Goal: Transaction & Acquisition: Purchase product/service

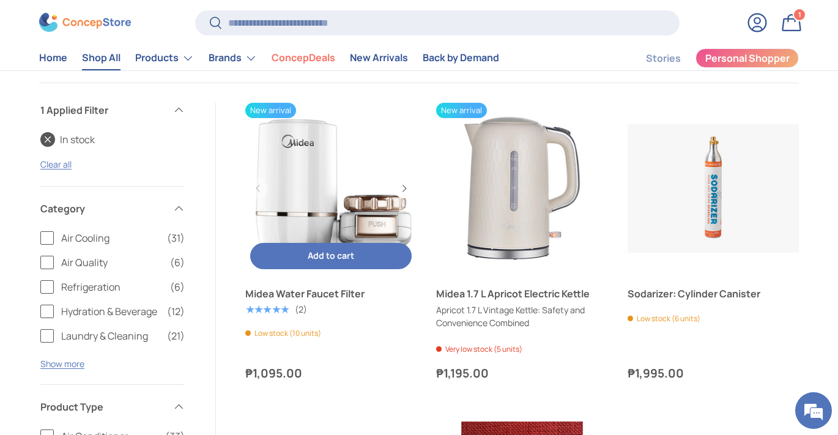
click at [304, 205] on link "Midea Water Faucet Filter" at bounding box center [330, 188] width 171 height 171
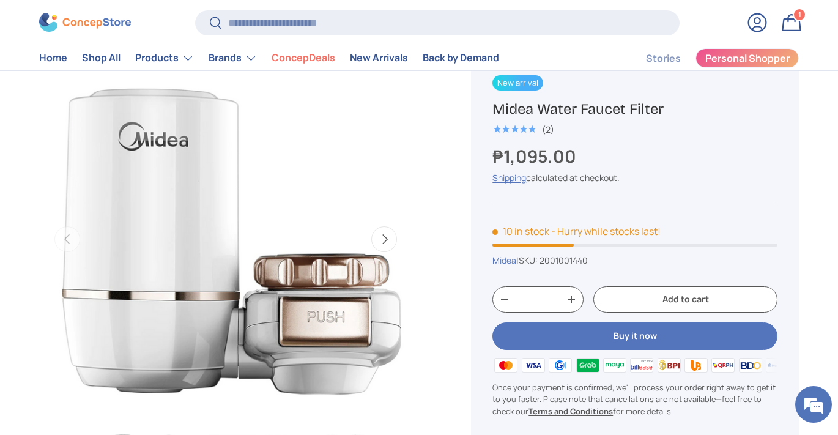
click at [788, 26] on link "Bag 1 1 item" at bounding box center [791, 22] width 27 height 27
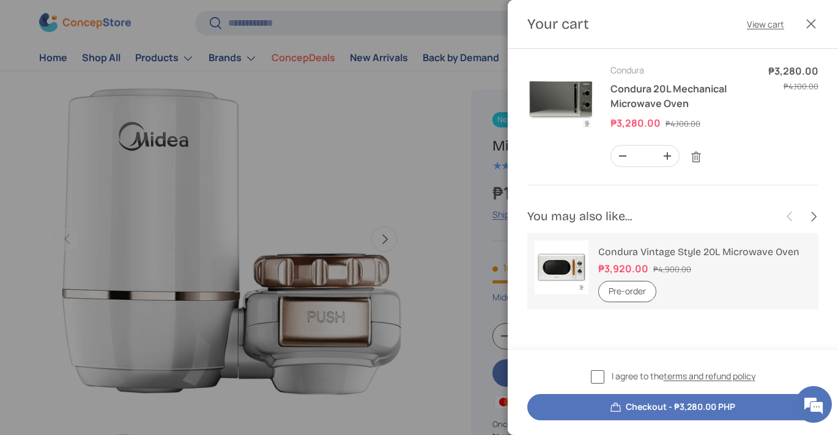
click at [810, 34] on button "Close" at bounding box center [811, 23] width 27 height 27
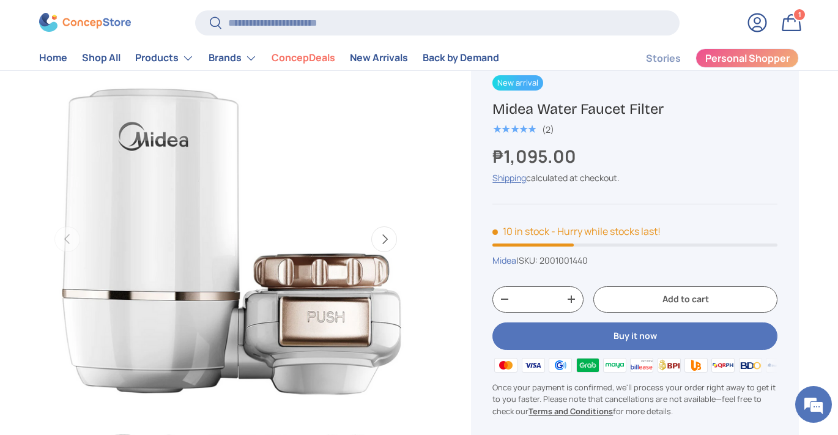
click at [670, 308] on button "Add to cart" at bounding box center [686, 299] width 184 height 26
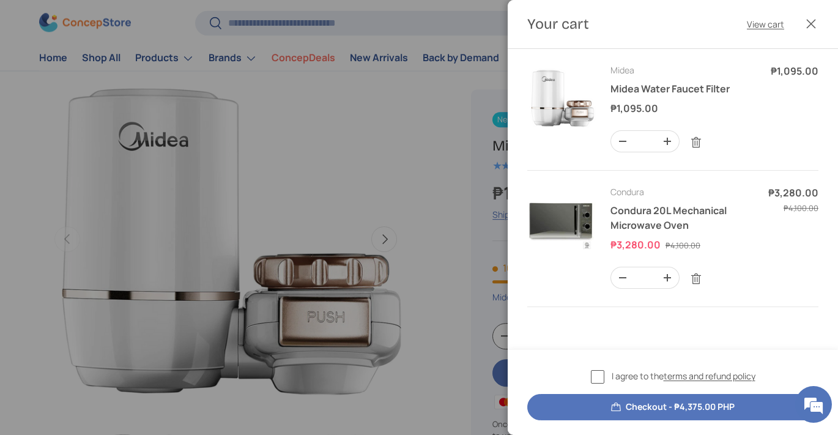
scroll to position [0, 0]
click at [457, 303] on div at bounding box center [419, 217] width 838 height 435
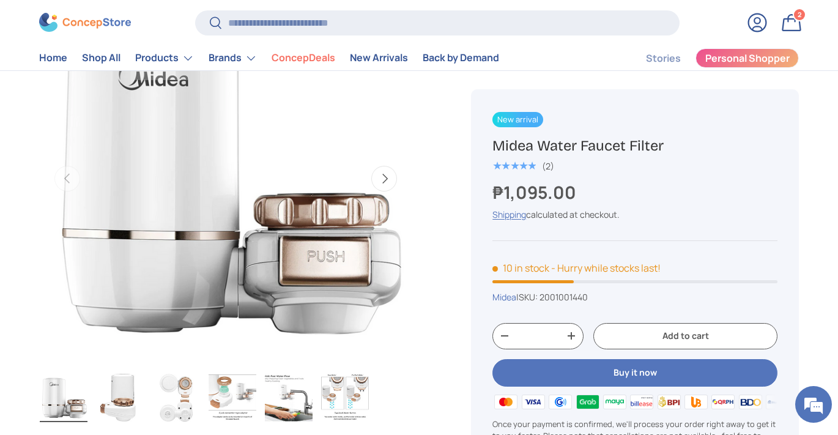
scroll to position [119, 0]
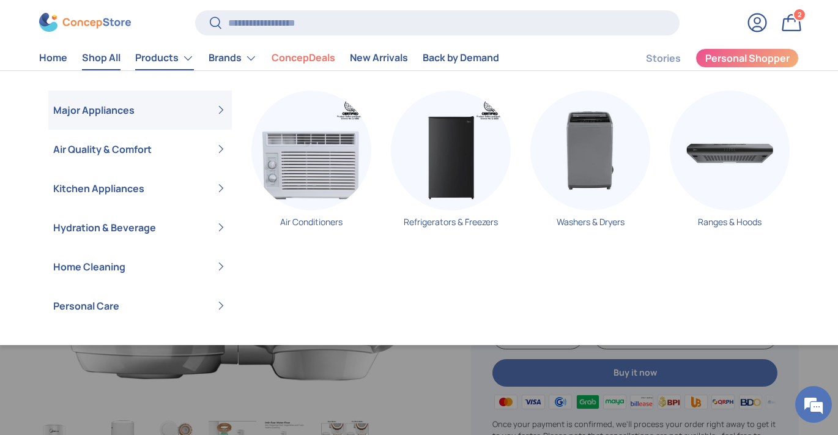
click at [105, 57] on link "Shop All" at bounding box center [101, 59] width 39 height 24
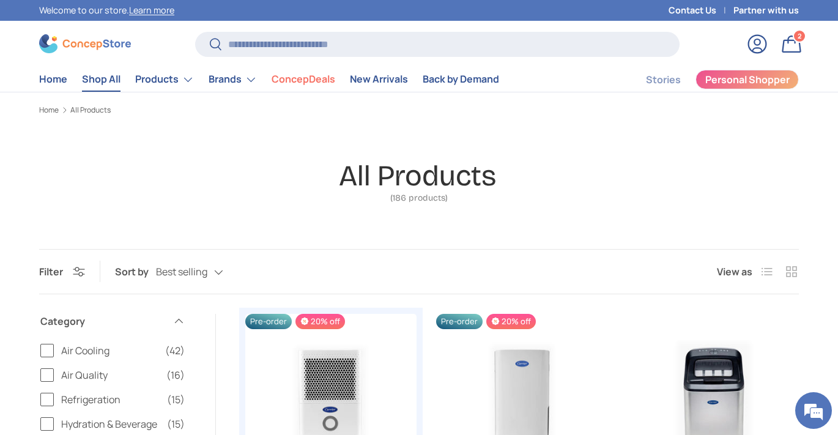
scroll to position [1, 0]
click at [209, 270] on div "Best selling Featured Best selling Alphabetically, A-Z Alphabetically, Z-A Pric…" at bounding box center [202, 271] width 92 height 21
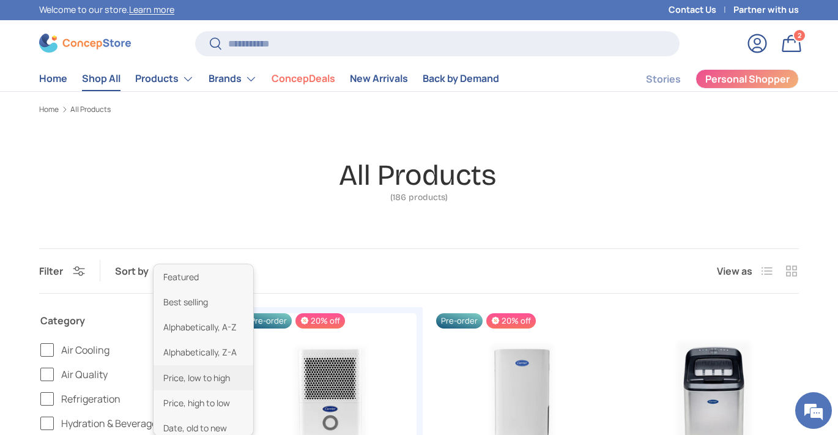
click at [217, 385] on li "Price, low to high" at bounding box center [204, 377] width 100 height 25
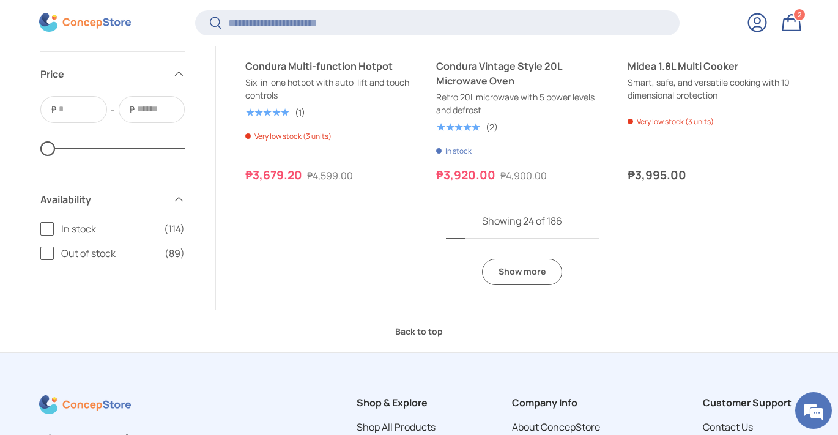
scroll to position [2606, 0]
click at [85, 230] on span "In stock" at bounding box center [108, 228] width 95 height 15
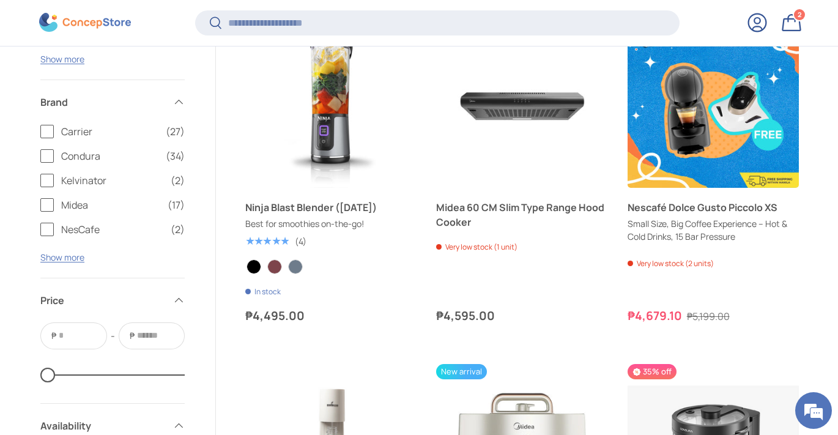
scroll to position [2210, 0]
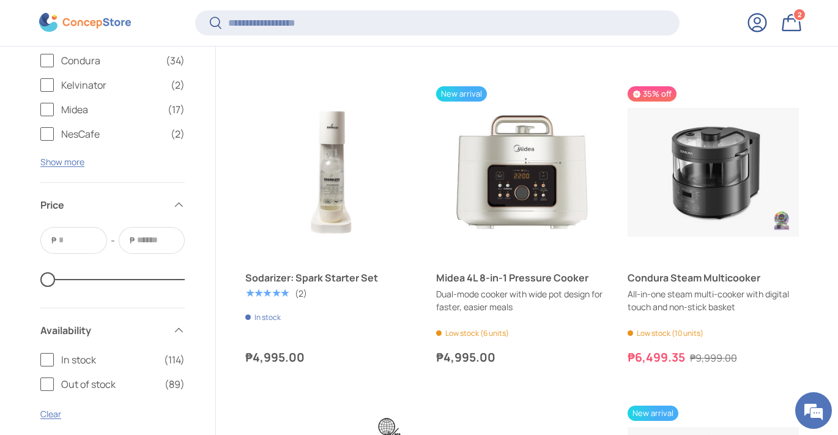
click at [803, 17] on div "2 2 items" at bounding box center [799, 14] width 11 height 11
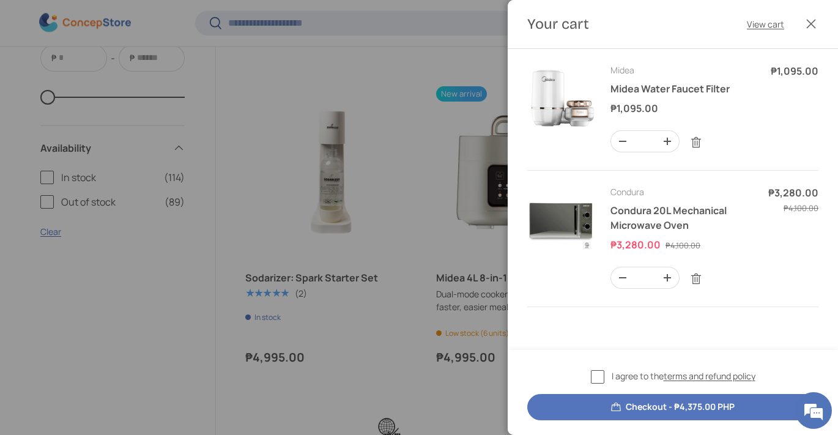
scroll to position [0, 0]
click at [593, 379] on label "I agree to the terms and refund policy" at bounding box center [673, 377] width 165 height 14
click at [626, 407] on button "Checkout - ₱4,375.00 PHP" at bounding box center [672, 407] width 291 height 26
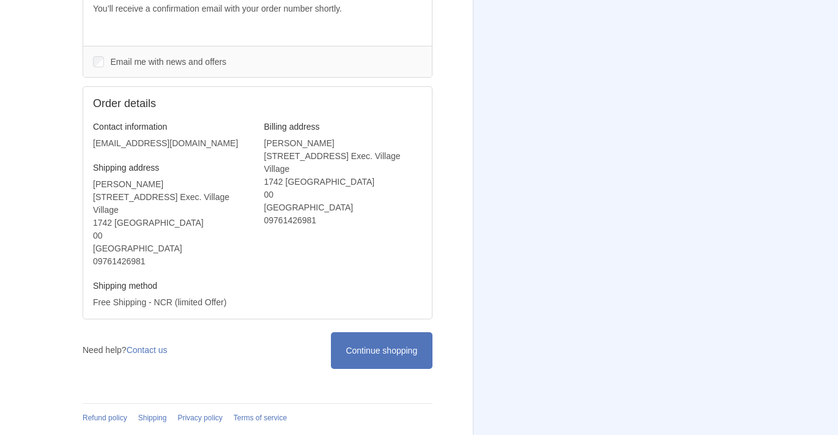
scroll to position [281, 0]
